Goal: Communication & Community: Share content

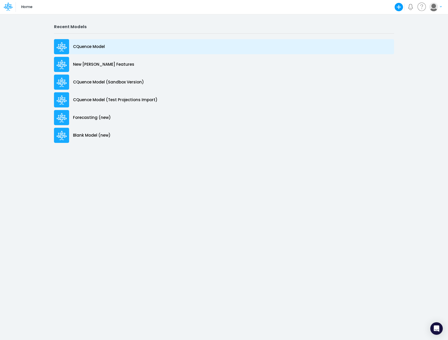
click at [84, 45] on p "CQuence Model" at bounding box center [89, 47] width 32 height 6
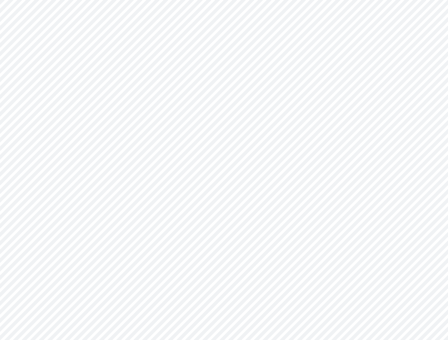
type input "Consolidated All by Month"
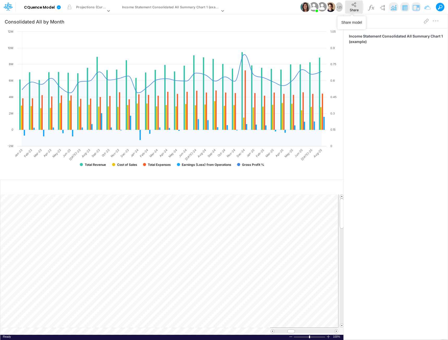
click at [350, 8] on span "Share" at bounding box center [354, 10] width 9 height 4
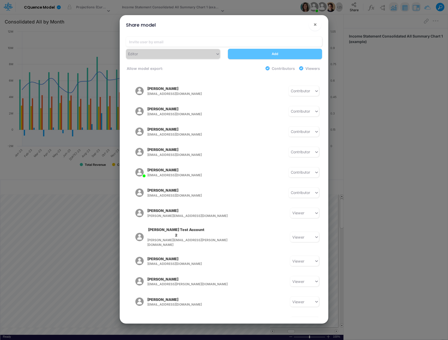
scroll to position [182, 0]
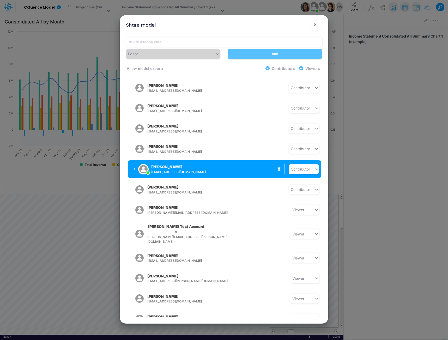
click at [238, 168] on div "[PERSON_NAME] [EMAIL_ADDRESS][PERSON_NAME][DOMAIN_NAME] Contributor" at bounding box center [224, 169] width 193 height 18
click at [133, 164] on button "[PERSON_NAME] [EMAIL_ADDRESS][PERSON_NAME][DOMAIN_NAME]" at bounding box center [169, 169] width 83 height 14
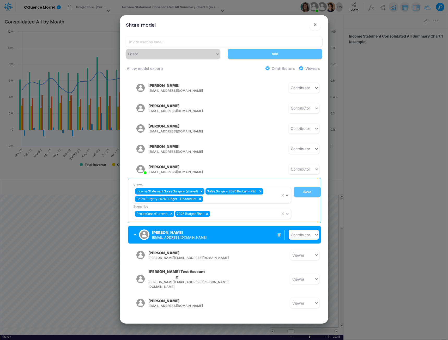
click at [202, 230] on div "[PERSON_NAME] [EMAIL_ADDRESS][DOMAIN_NAME]" at bounding box center [171, 234] width 76 height 13
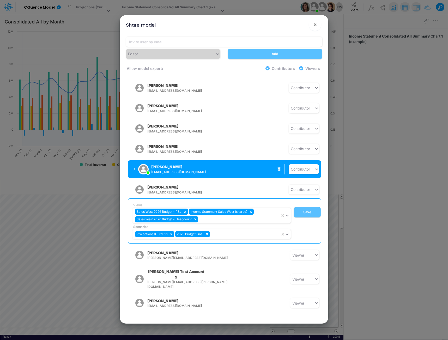
click at [212, 169] on div "[PERSON_NAME] [EMAIL_ADDRESS][PERSON_NAME][DOMAIN_NAME] Contributor" at bounding box center [224, 169] width 193 height 18
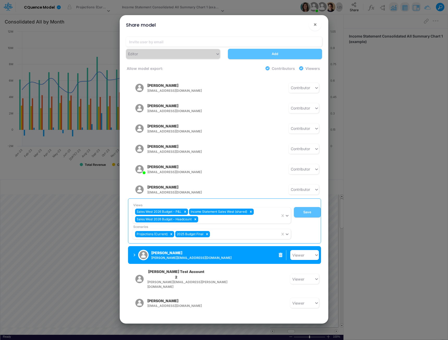
click at [279, 253] on icon at bounding box center [281, 255] width 4 height 4
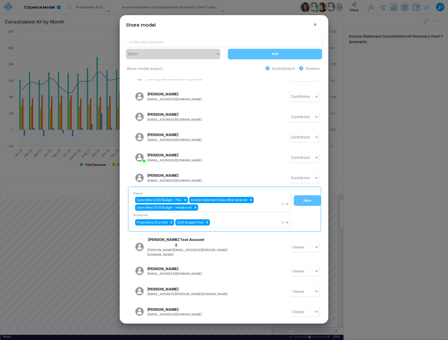
scroll to position [178, 0]
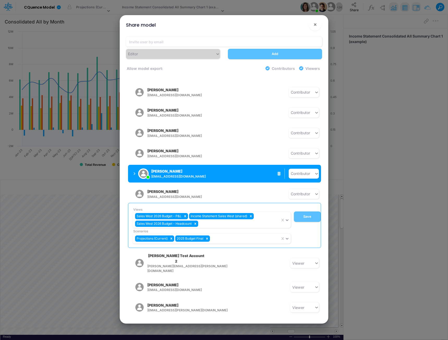
click at [193, 170] on div "[PERSON_NAME] [EMAIL_ADDRESS][PERSON_NAME][DOMAIN_NAME]" at bounding box center [171, 173] width 76 height 13
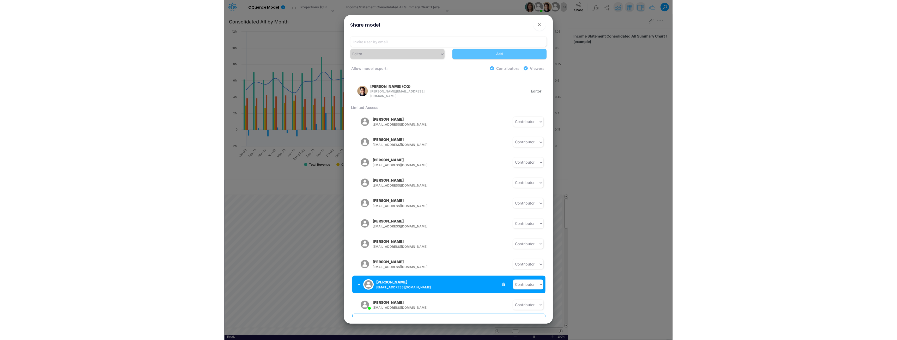
scroll to position [0, 0]
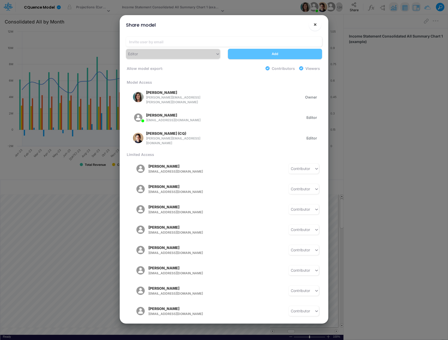
click at [315, 25] on span "×" at bounding box center [314, 24] width 3 height 6
